Goal: Transaction & Acquisition: Book appointment/travel/reservation

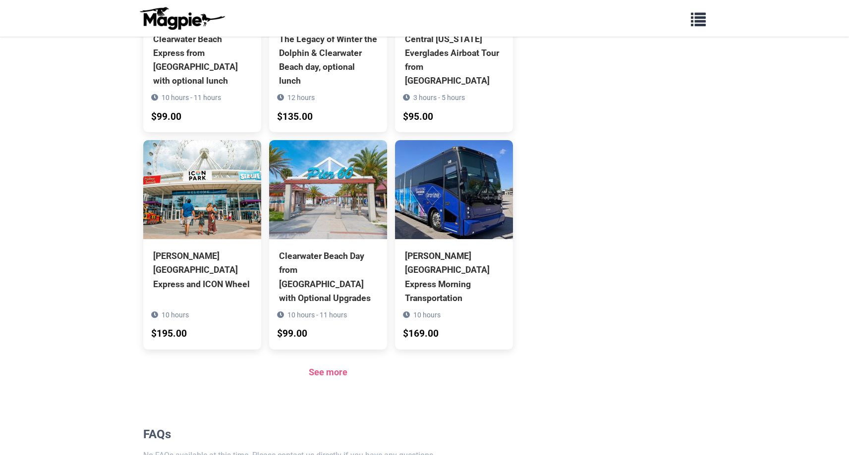
scroll to position [885, 0]
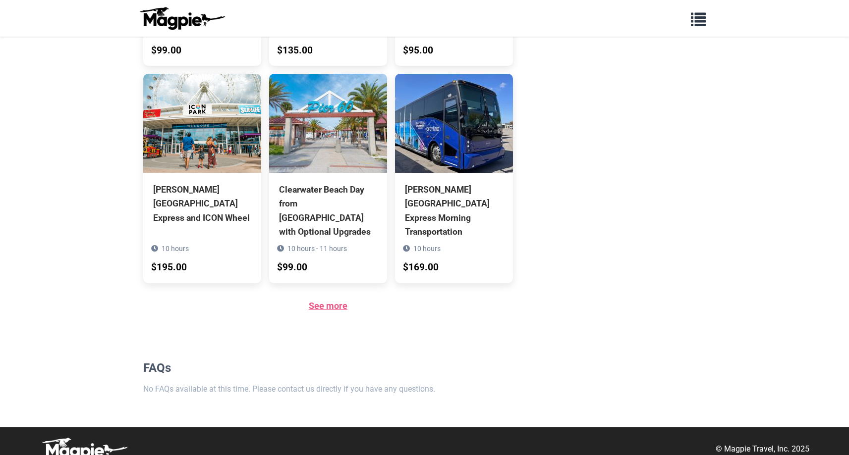
click at [321, 301] on link "See more" at bounding box center [328, 306] width 39 height 10
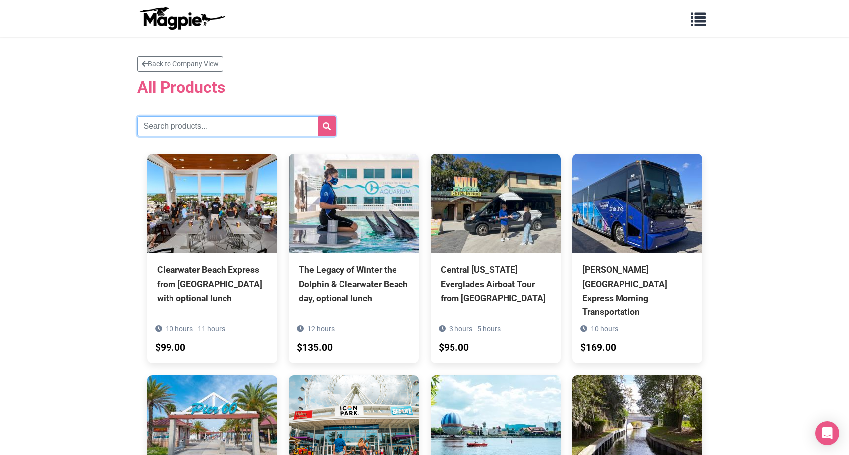
click at [189, 130] on input "text" at bounding box center [236, 126] width 198 height 20
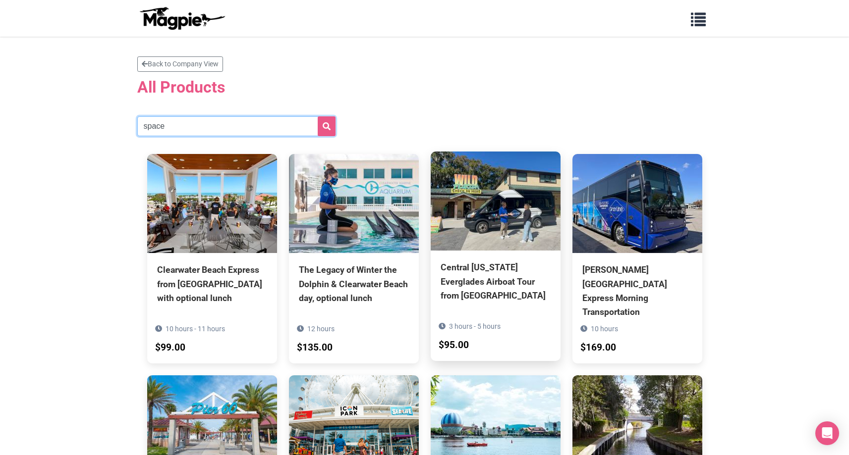
type input "space"
click at [318, 116] on button "submit" at bounding box center [327, 126] width 18 height 20
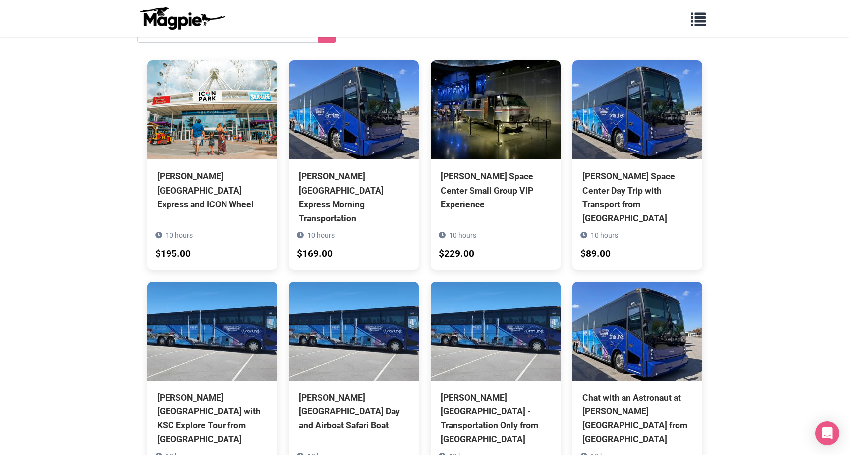
scroll to position [96, 0]
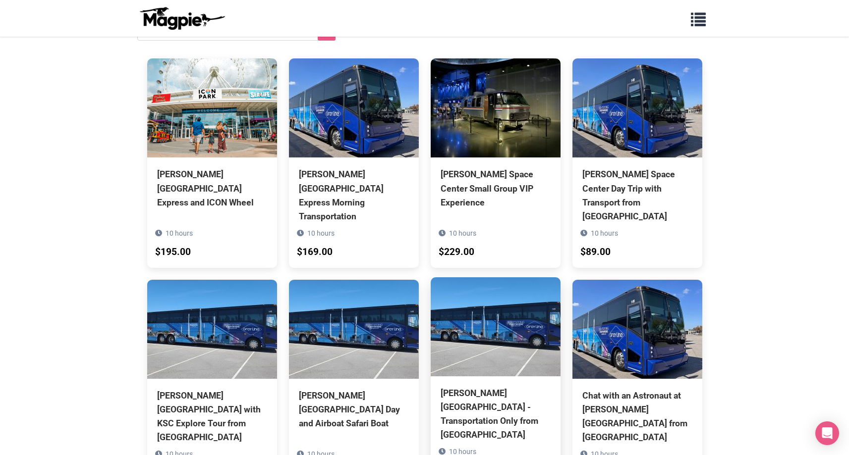
click at [514, 318] on img at bounding box center [496, 326] width 130 height 99
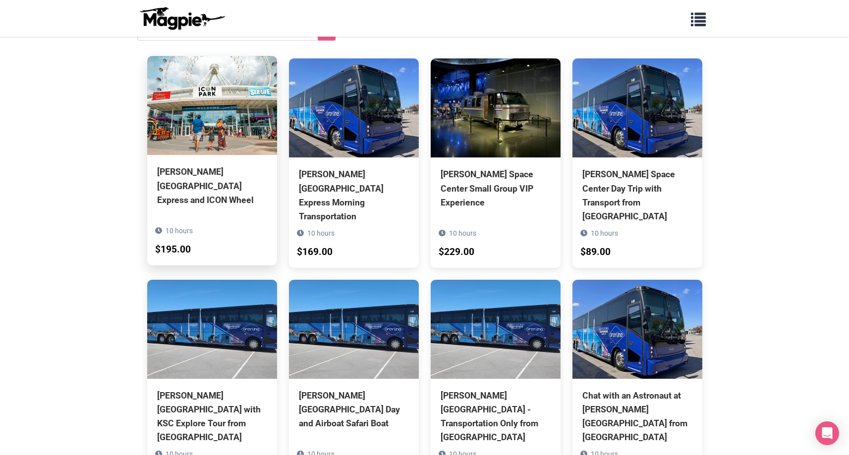
scroll to position [94, 0]
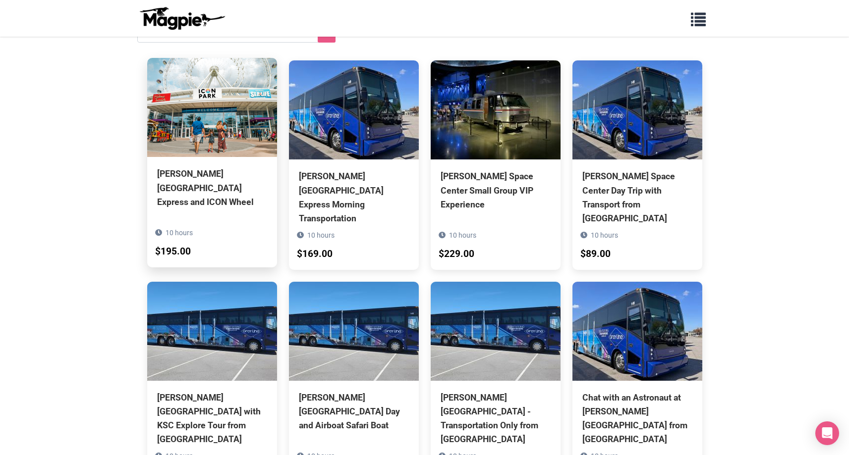
click at [226, 188] on div "[PERSON_NAME][GEOGRAPHIC_DATA] Express and ICON Wheel" at bounding box center [212, 188] width 110 height 42
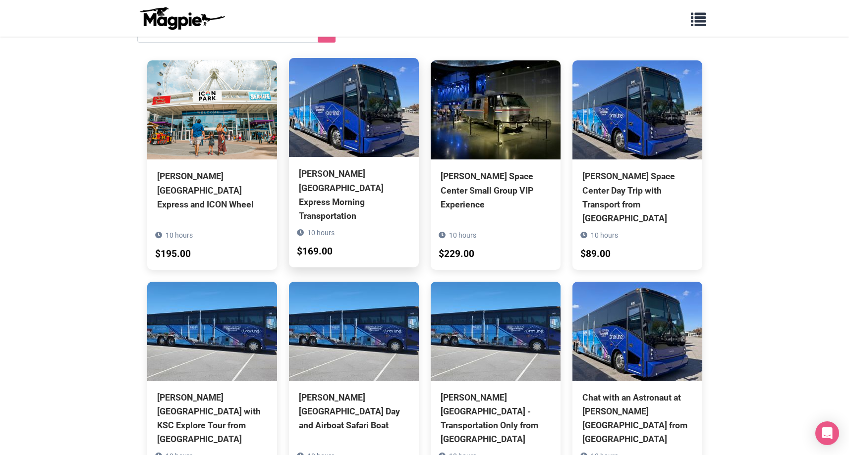
click at [340, 183] on div "[PERSON_NAME][GEOGRAPHIC_DATA] Express Morning Transportation" at bounding box center [354, 195] width 110 height 56
